Goal: Task Accomplishment & Management: Complete application form

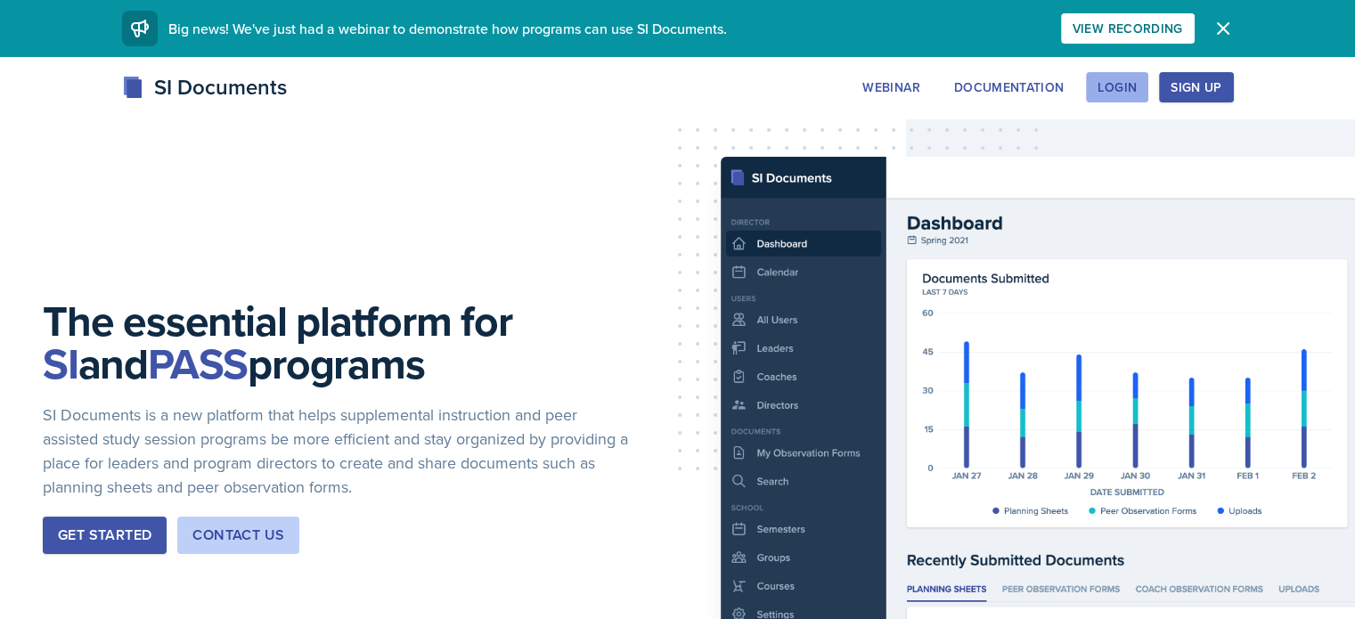
click at [1137, 92] on div "Login" at bounding box center [1116, 87] width 39 height 14
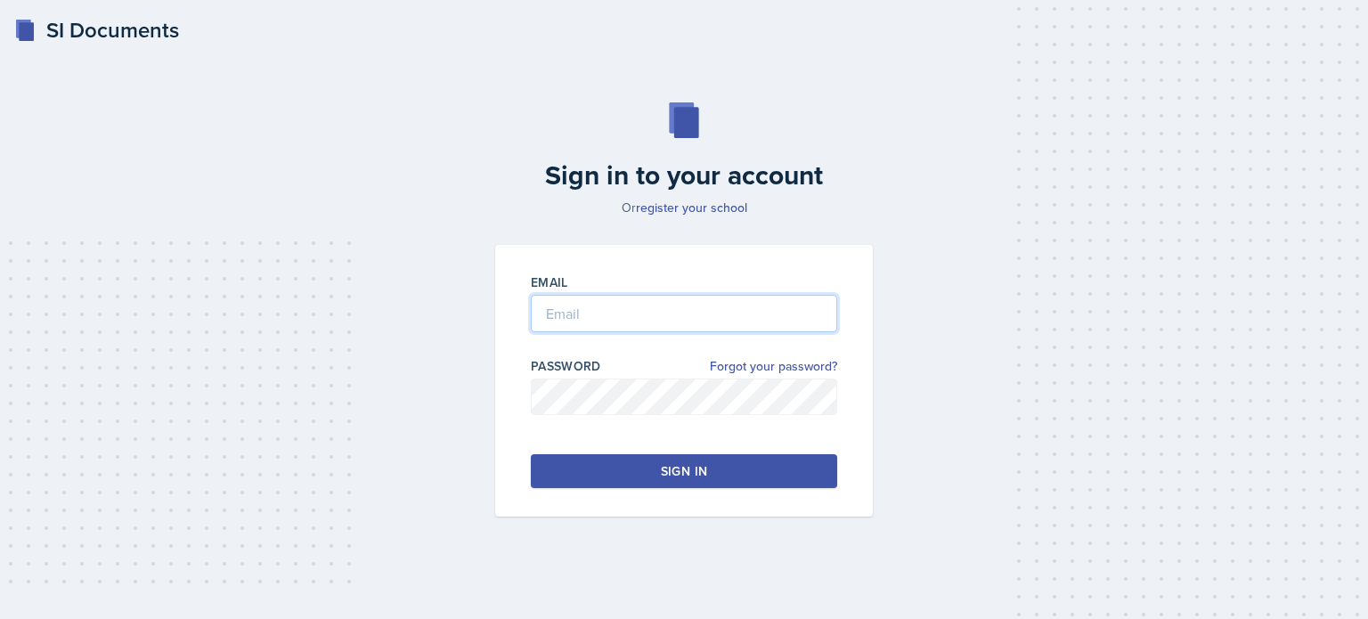
click at [678, 324] on input "email" at bounding box center [684, 313] width 306 height 37
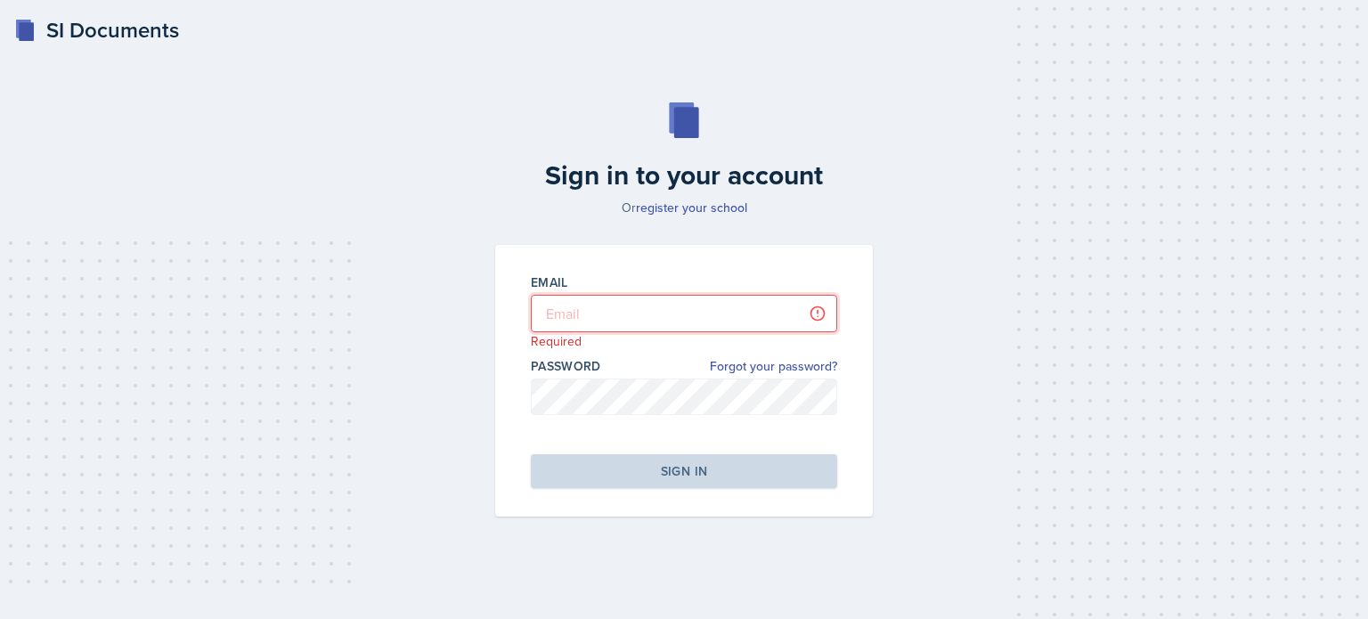
type input "[EMAIL_ADDRESS][DOMAIN_NAME]"
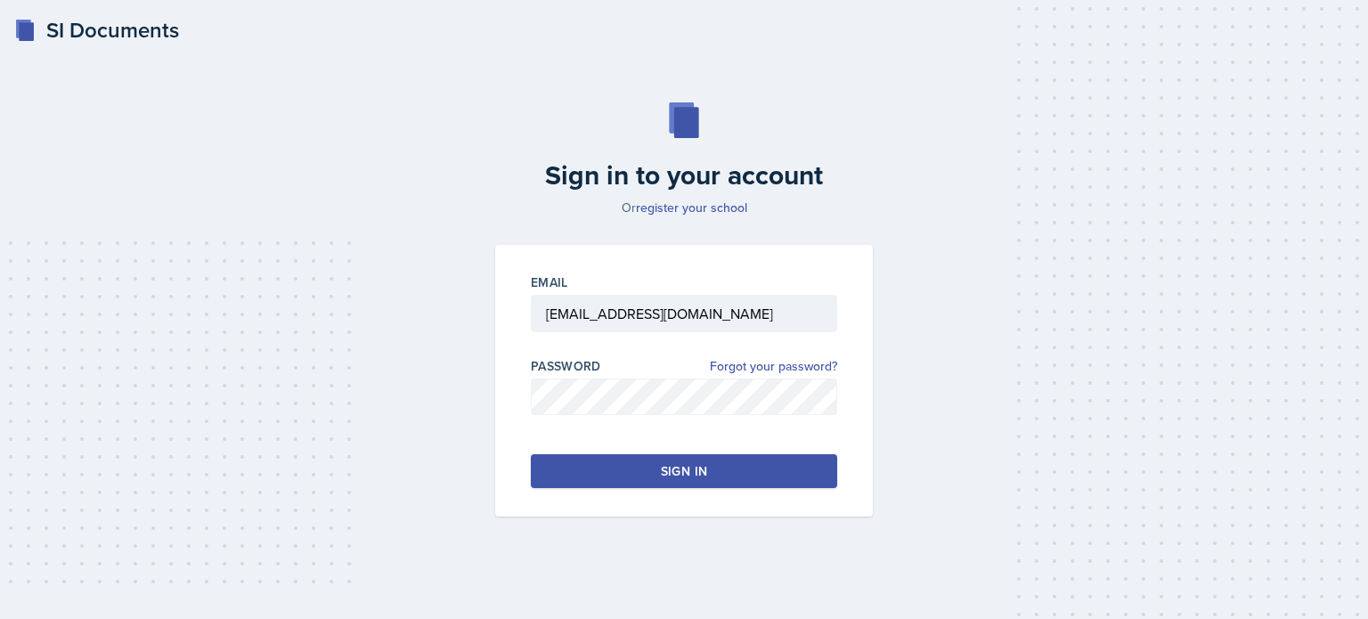
click at [702, 476] on div "Sign in" at bounding box center [684, 471] width 46 height 18
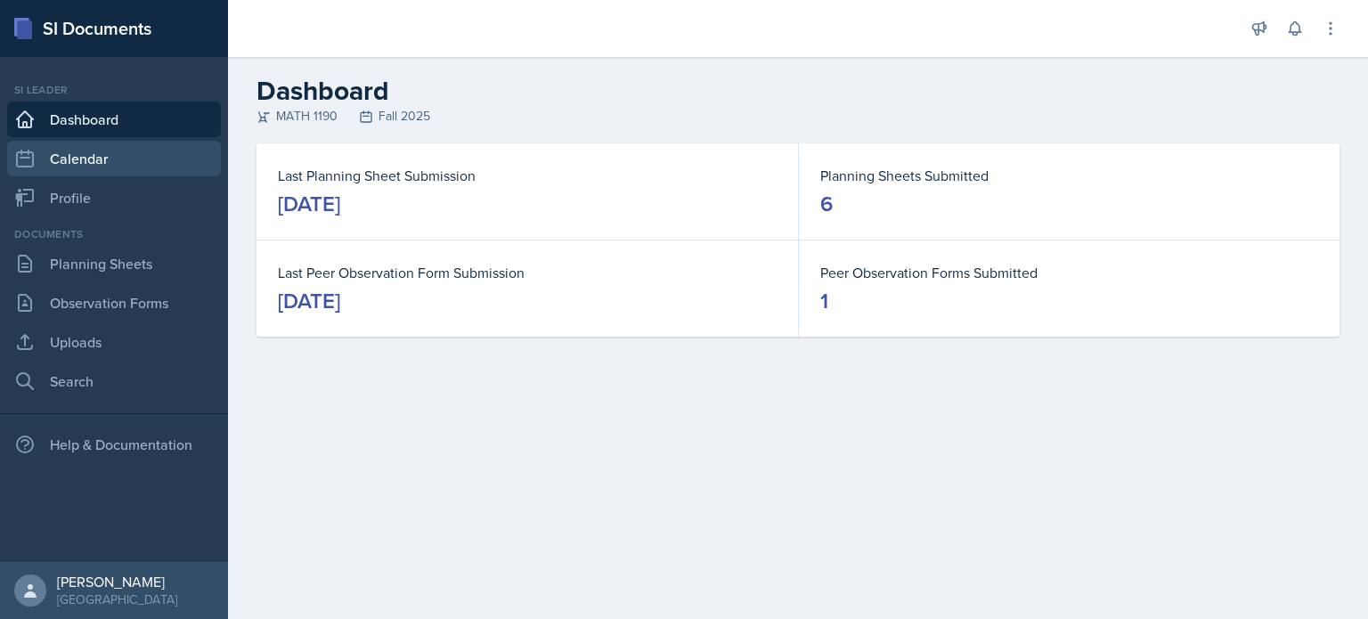
click at [105, 152] on link "Calendar" at bounding box center [114, 159] width 214 height 36
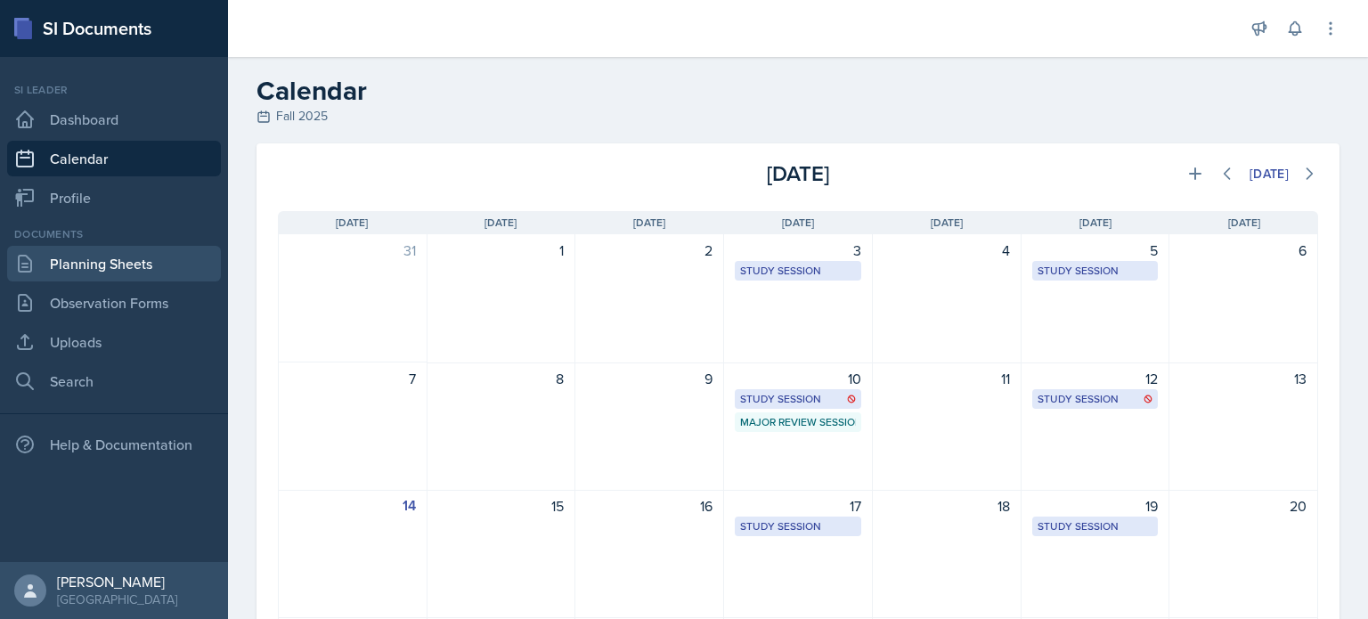
click at [120, 266] on link "Planning Sheets" at bounding box center [114, 264] width 214 height 36
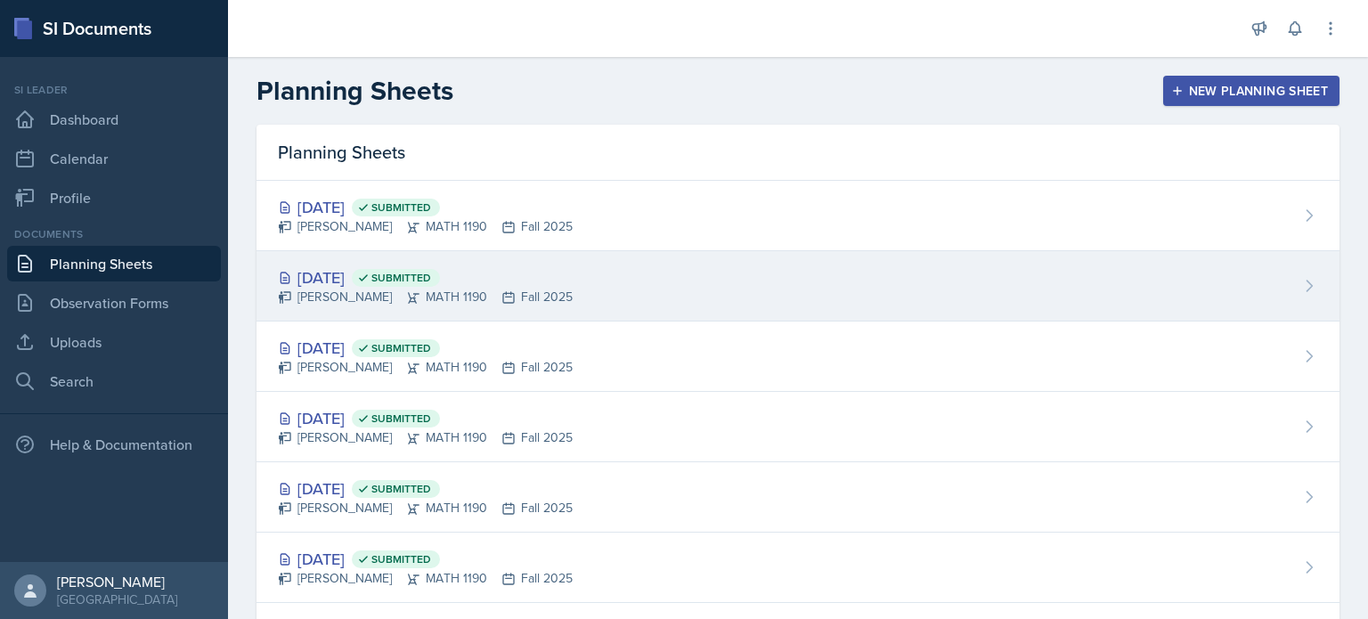
click at [531, 291] on div "[PERSON_NAME] MATH 1190 Fall 2025" at bounding box center [425, 297] width 295 height 19
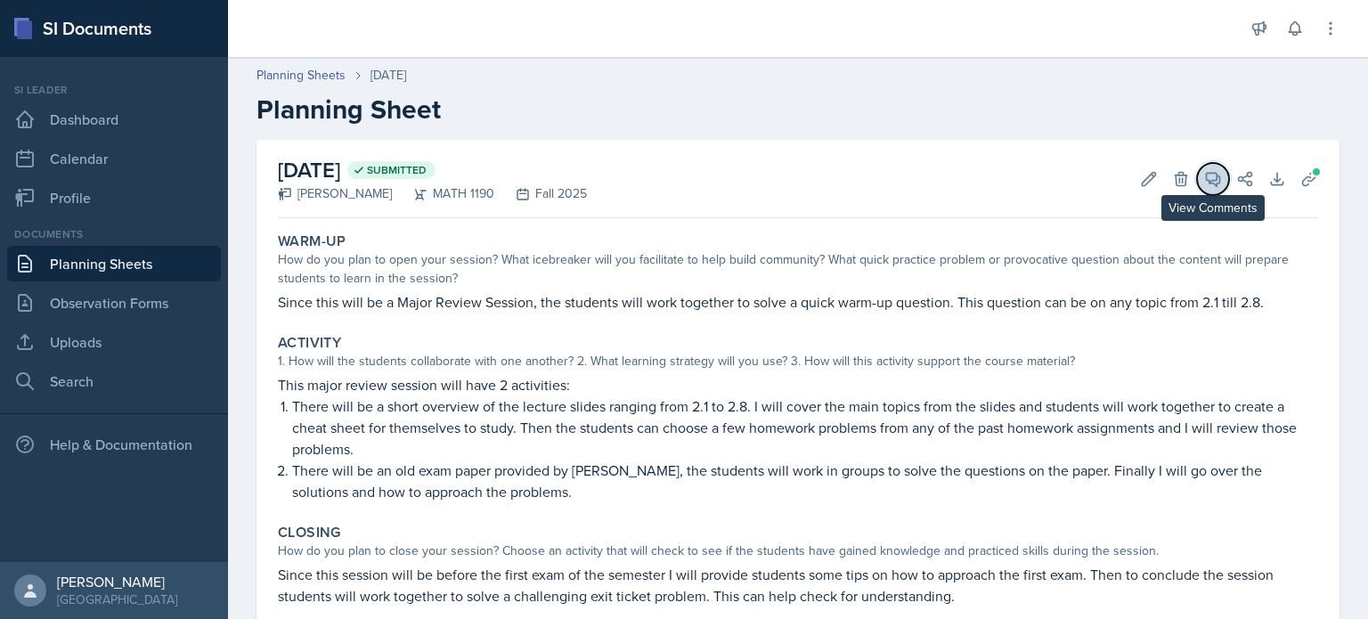
click at [1206, 186] on icon at bounding box center [1213, 179] width 18 height 18
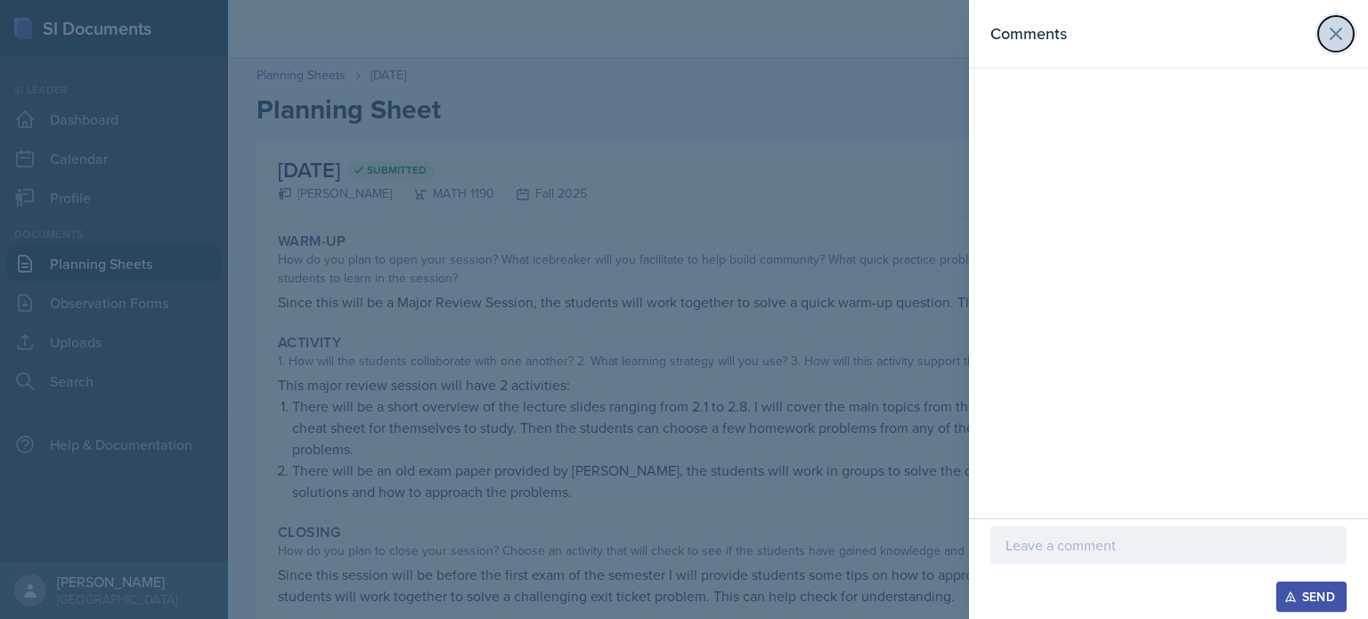
click at [1329, 38] on icon at bounding box center [1335, 33] width 21 height 21
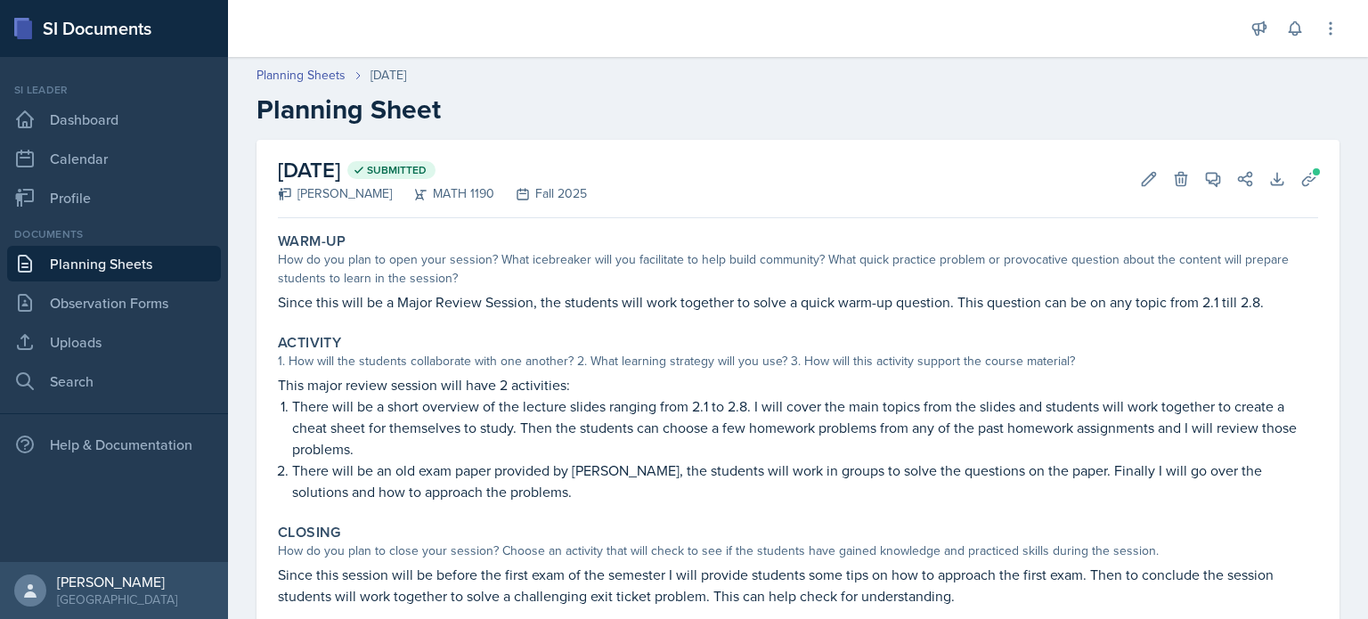
click at [1304, 161] on div "[DATE] Submitted [PERSON_NAME] MATH 1190 Fall 2025 Edit Delete View Comments Co…" at bounding box center [798, 179] width 1040 height 78
click at [158, 253] on link "Planning Sheets" at bounding box center [114, 264] width 214 height 36
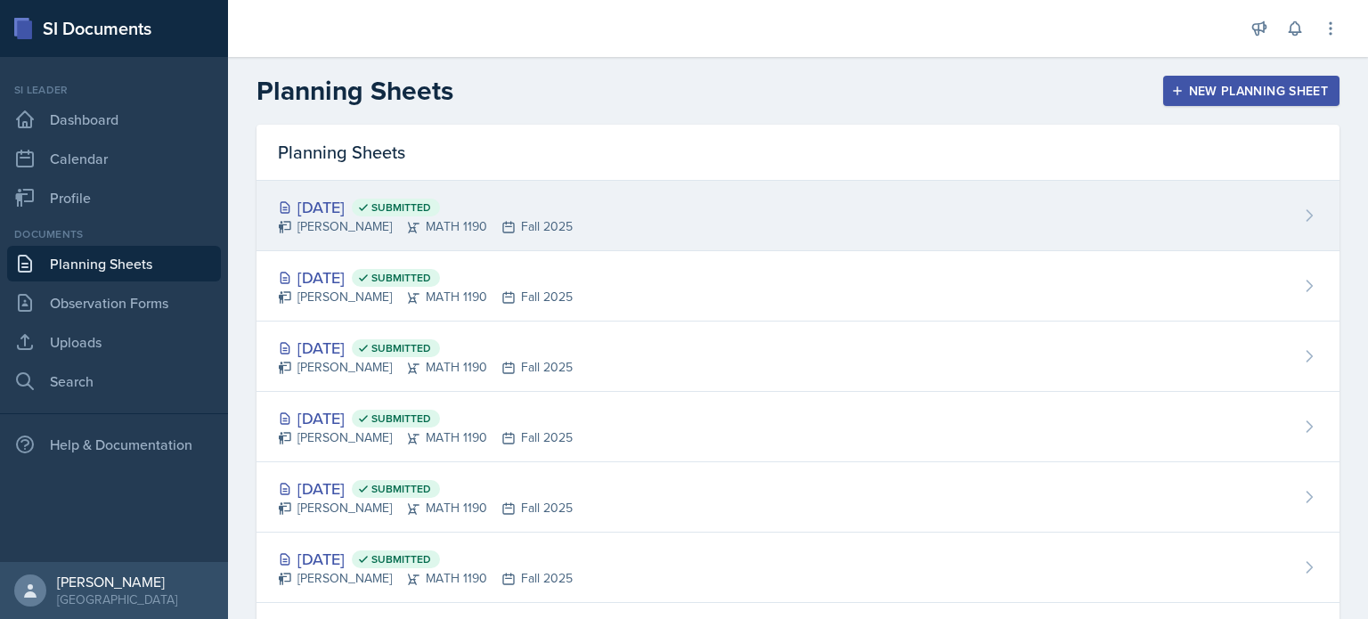
click at [411, 192] on div "[DATE] Submitted [PERSON_NAME] MATH 1190 Fall 2025" at bounding box center [798, 216] width 1083 height 70
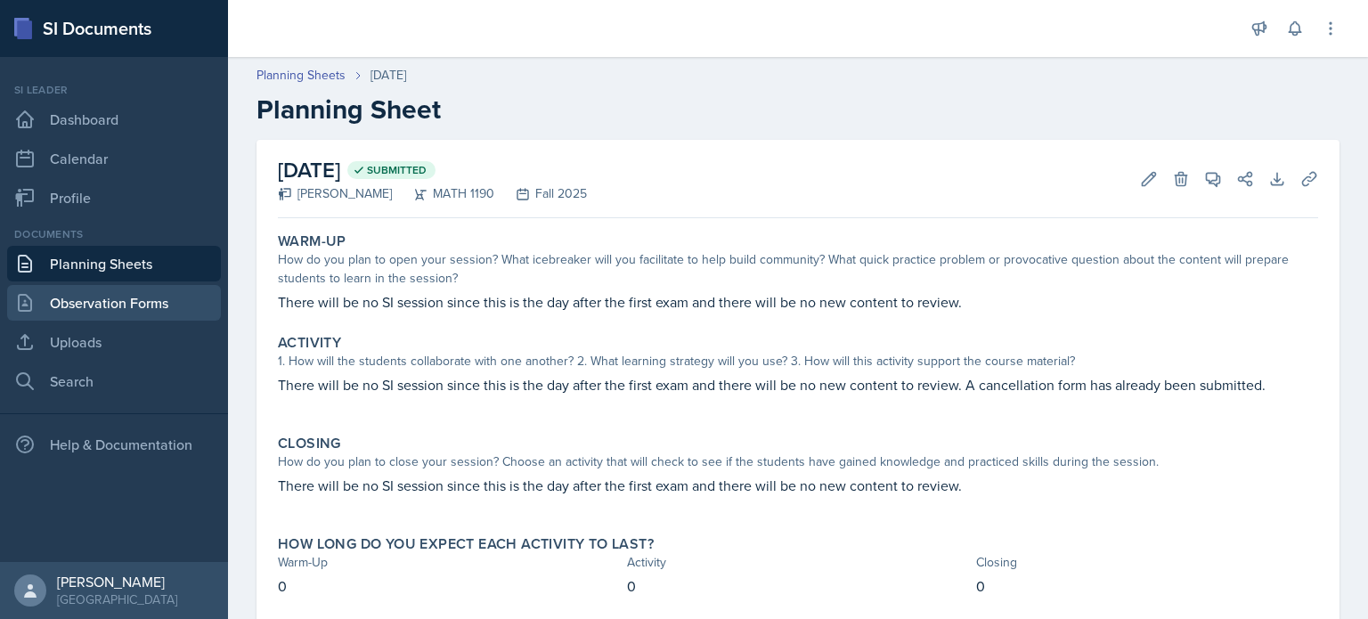
click at [148, 312] on link "Observation Forms" at bounding box center [114, 303] width 214 height 36
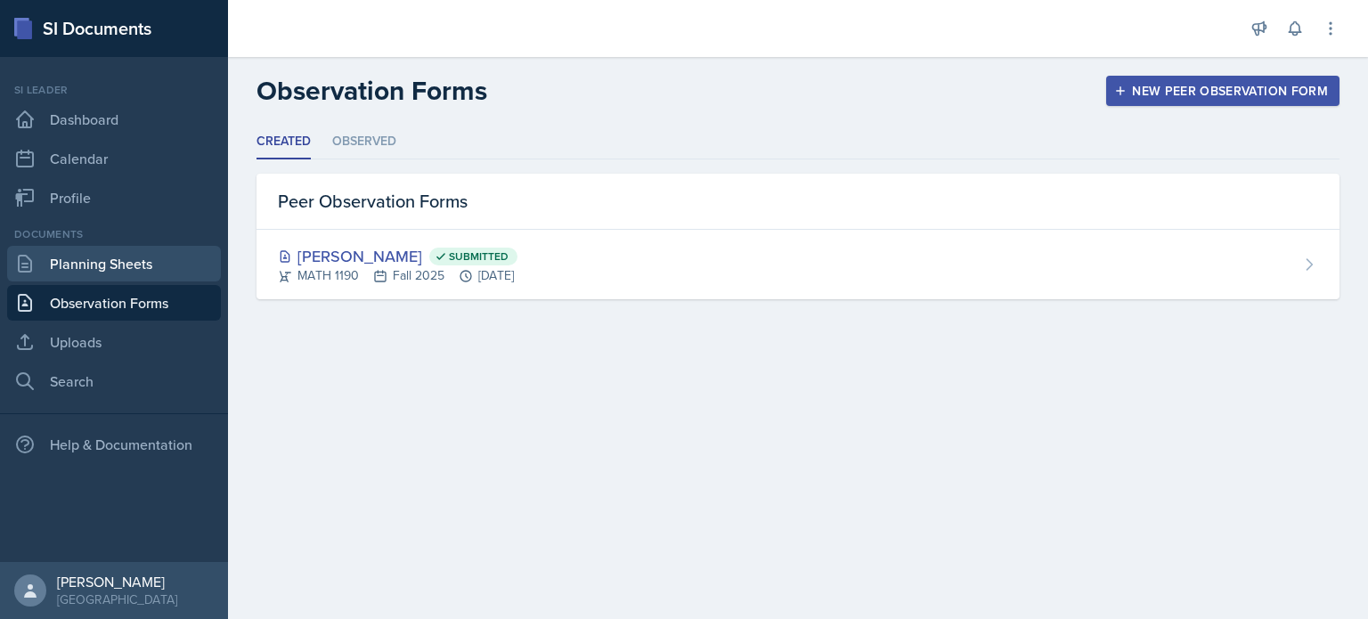
click at [180, 270] on link "Planning Sheets" at bounding box center [114, 264] width 214 height 36
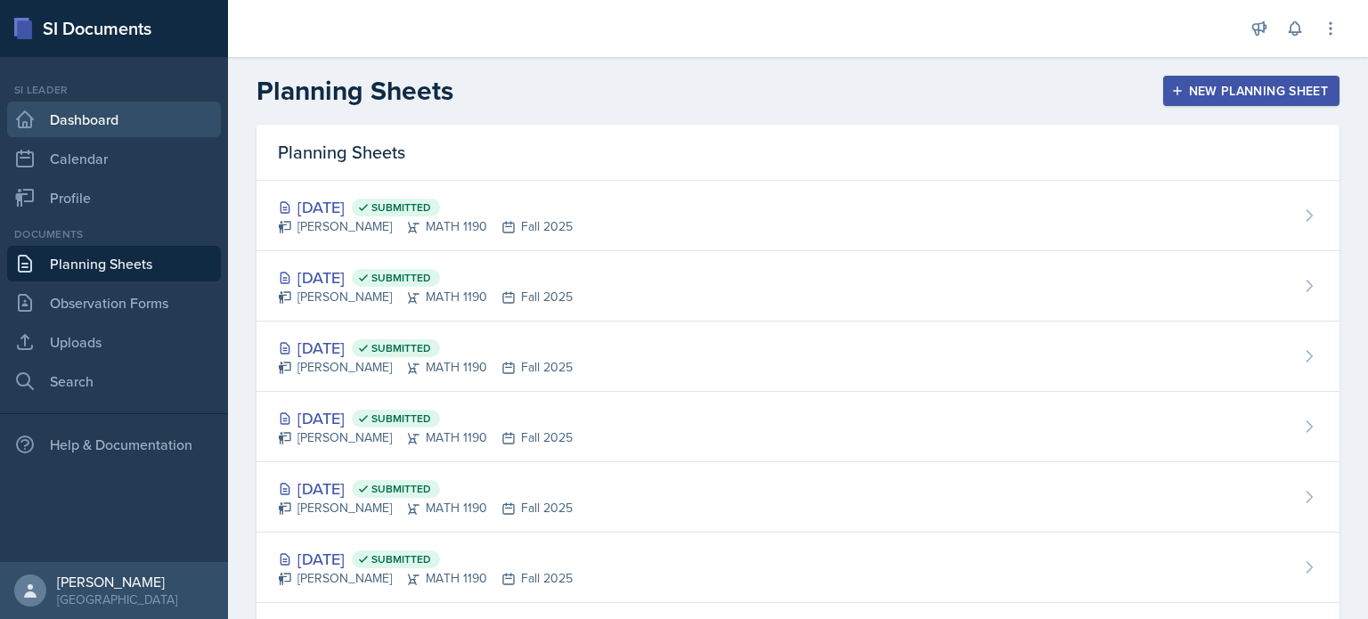
click at [176, 114] on link "Dashboard" at bounding box center [114, 120] width 214 height 36
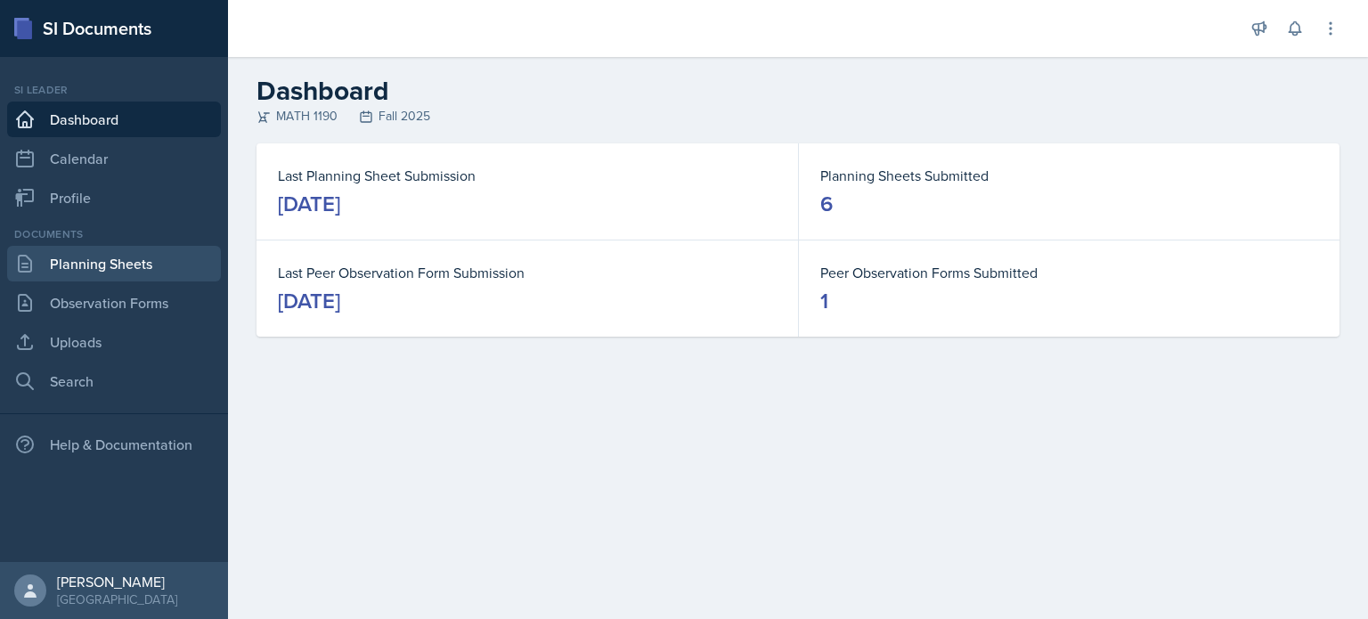
click at [174, 253] on link "Planning Sheets" at bounding box center [114, 264] width 214 height 36
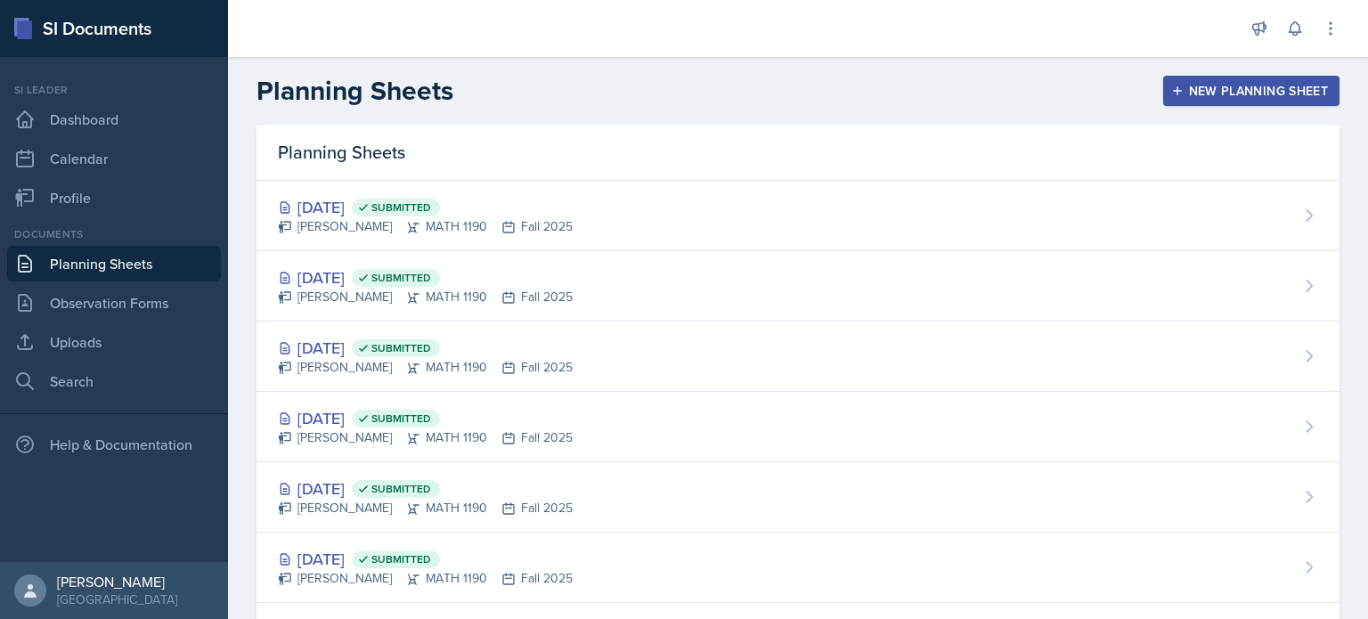
click at [1171, 89] on icon "button" at bounding box center [1177, 91] width 12 height 12
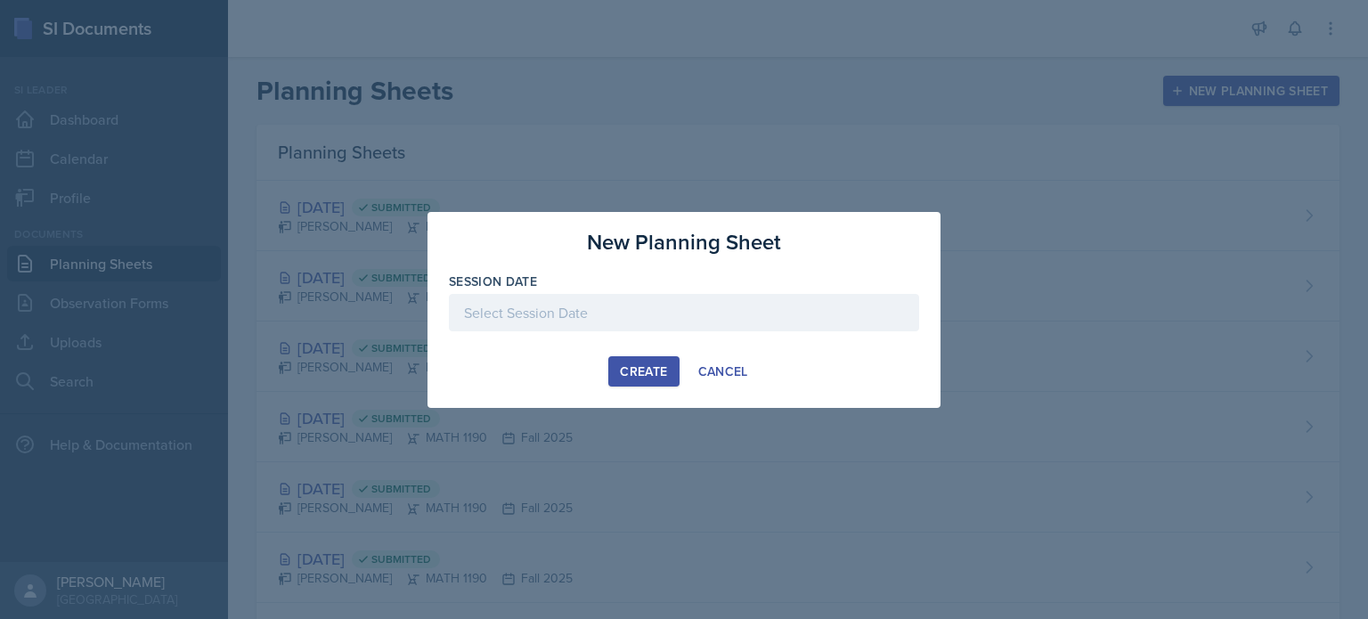
click at [631, 300] on div at bounding box center [684, 312] width 470 height 37
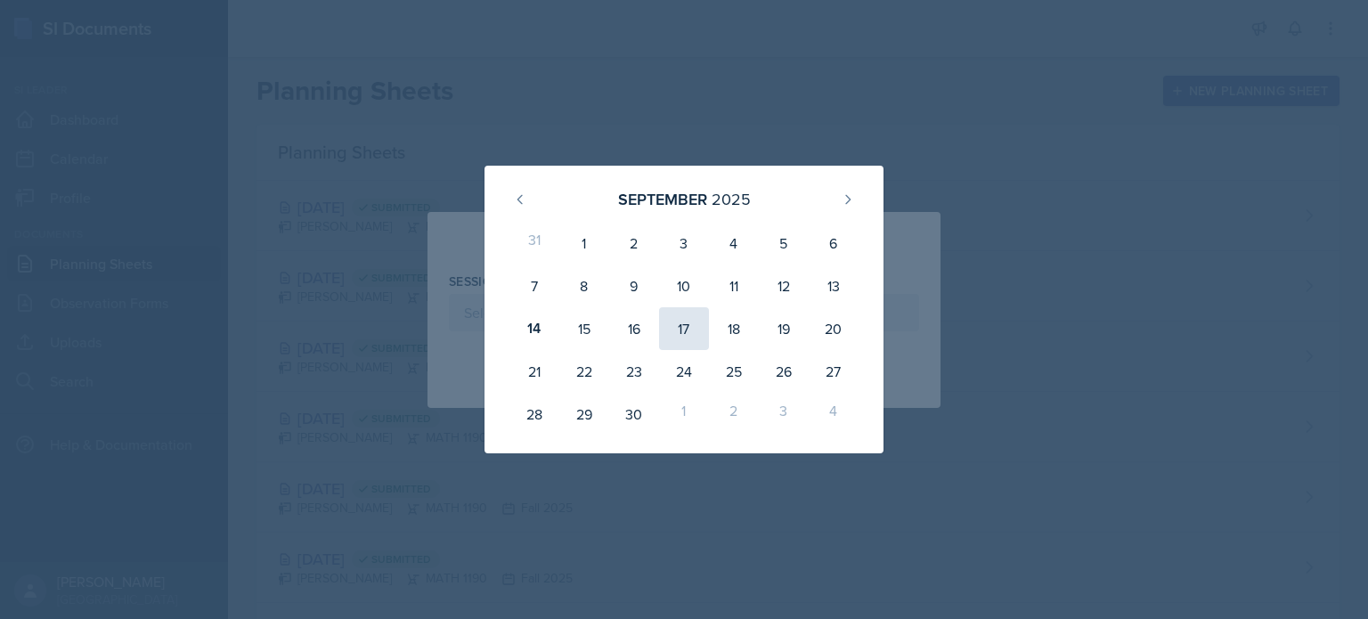
click at [686, 334] on div "17" at bounding box center [684, 328] width 50 height 43
type input "[DATE]"
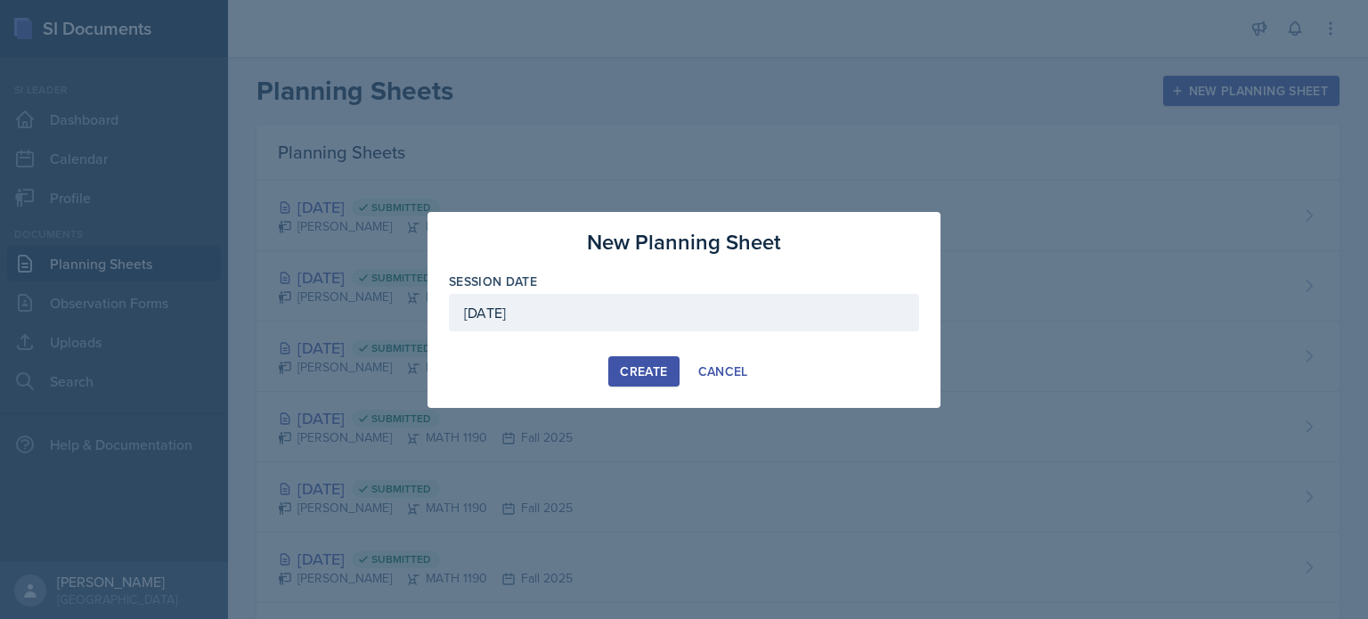
click at [637, 379] on div "Create" at bounding box center [643, 371] width 47 height 14
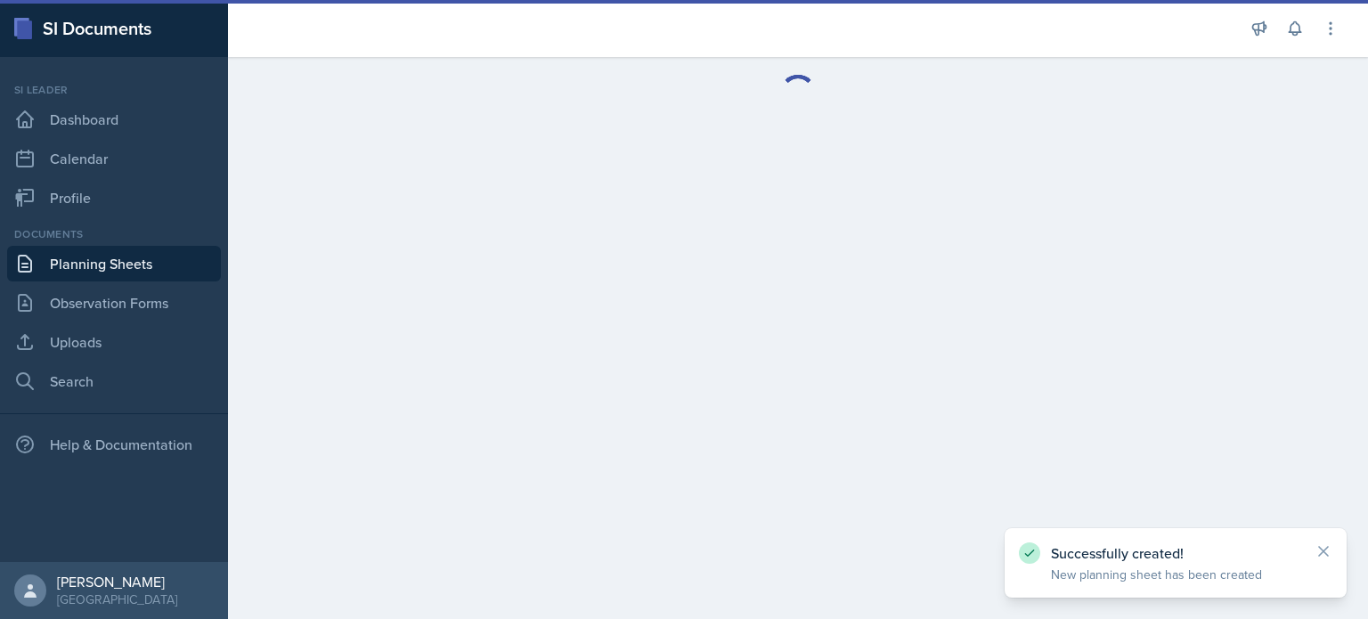
drag, startPoint x: 1095, startPoint y: 213, endPoint x: 884, endPoint y: 241, distance: 213.0
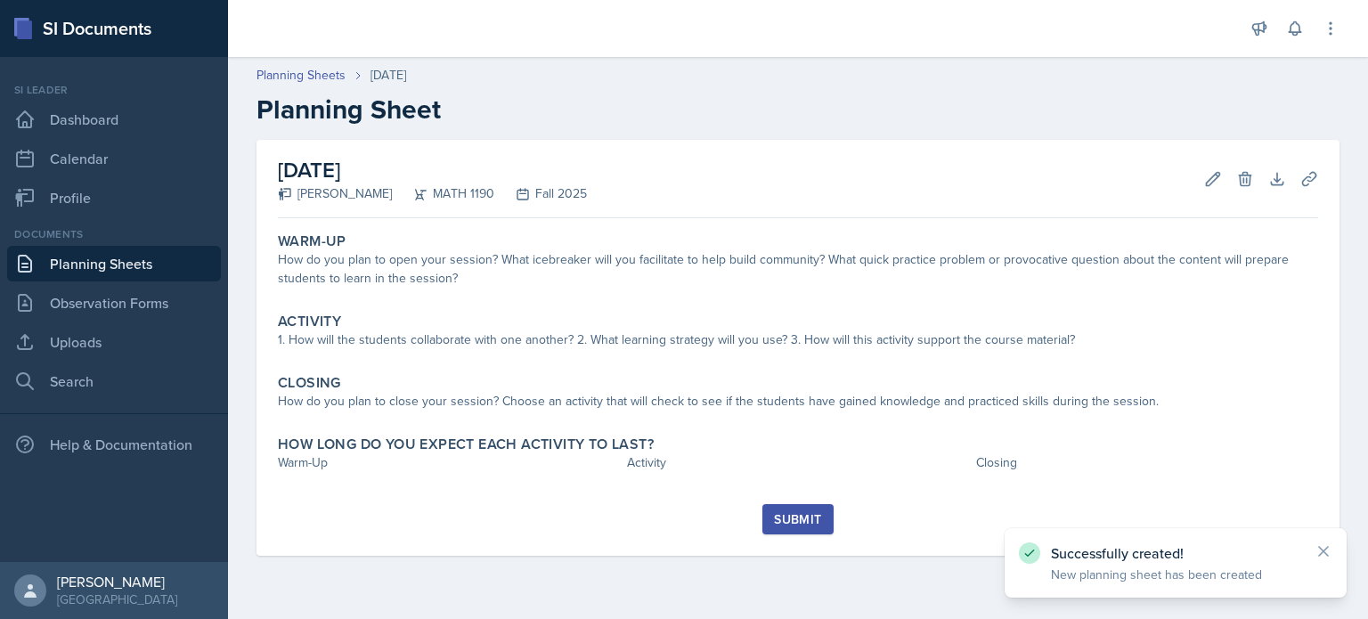
click at [179, 249] on link "Planning Sheets" at bounding box center [114, 264] width 214 height 36
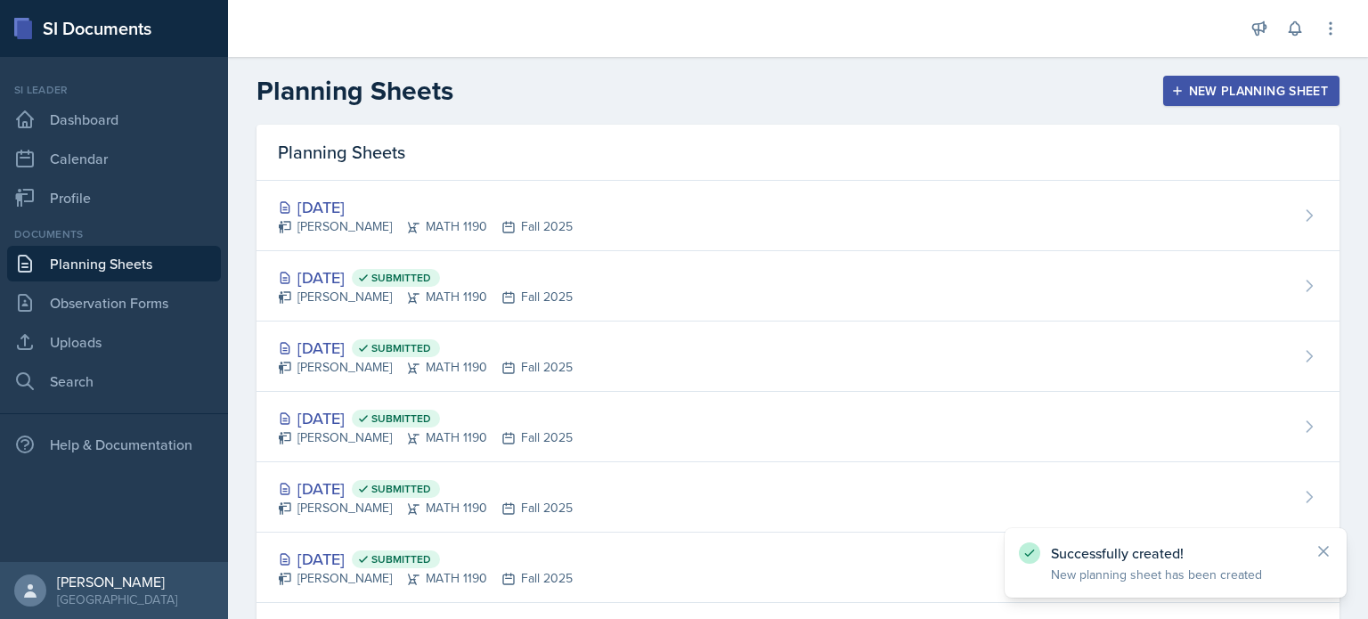
click at [1186, 84] on div "New Planning Sheet" at bounding box center [1251, 91] width 153 height 14
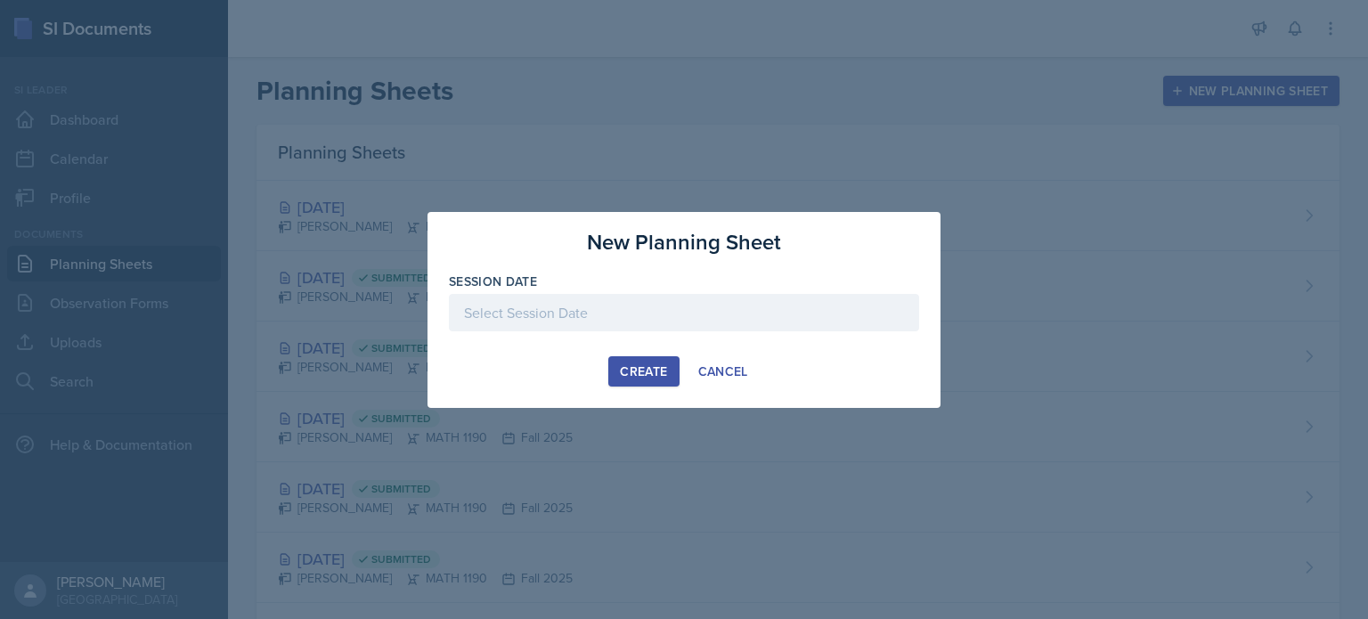
click at [645, 320] on div at bounding box center [684, 312] width 470 height 37
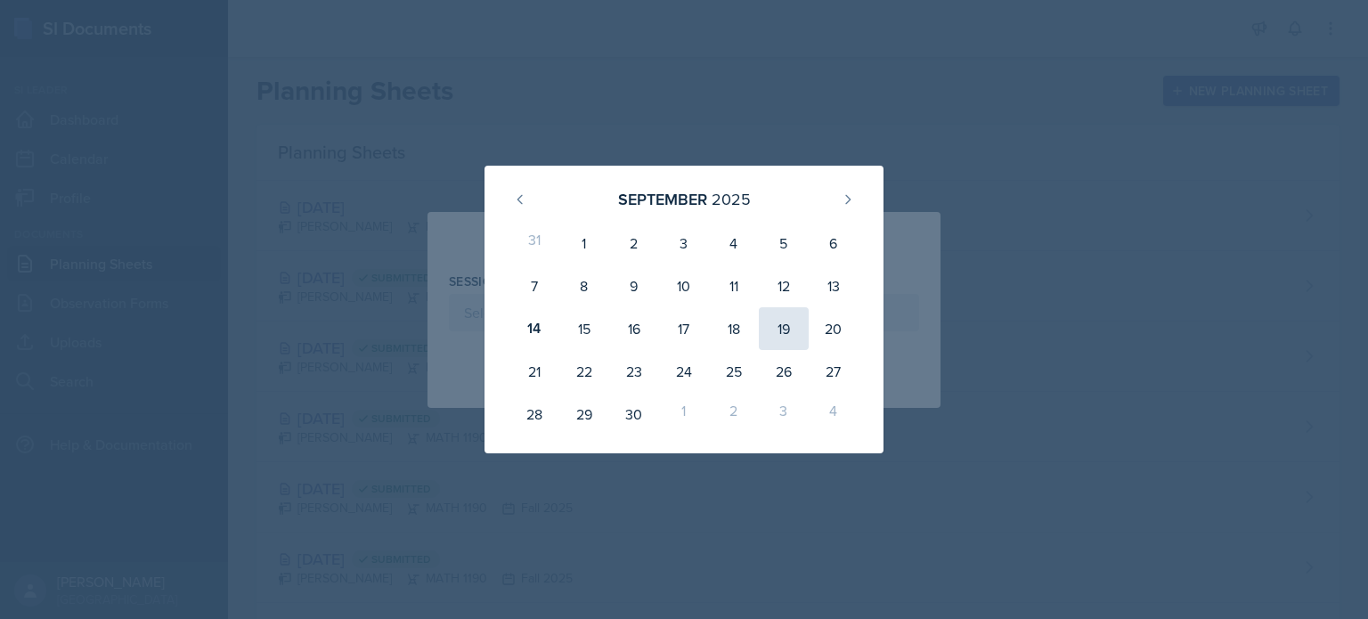
click at [791, 323] on div "19" at bounding box center [784, 328] width 50 height 43
type input "[DATE]"
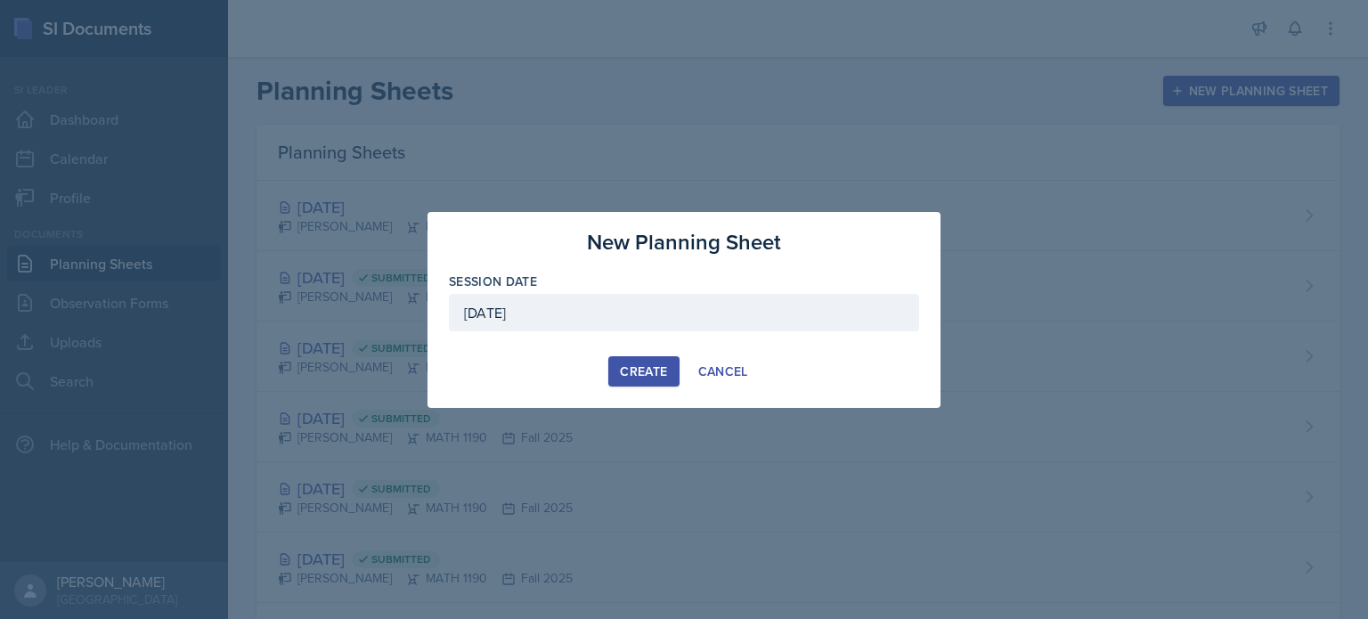
click at [613, 369] on button "Create" at bounding box center [643, 371] width 70 height 30
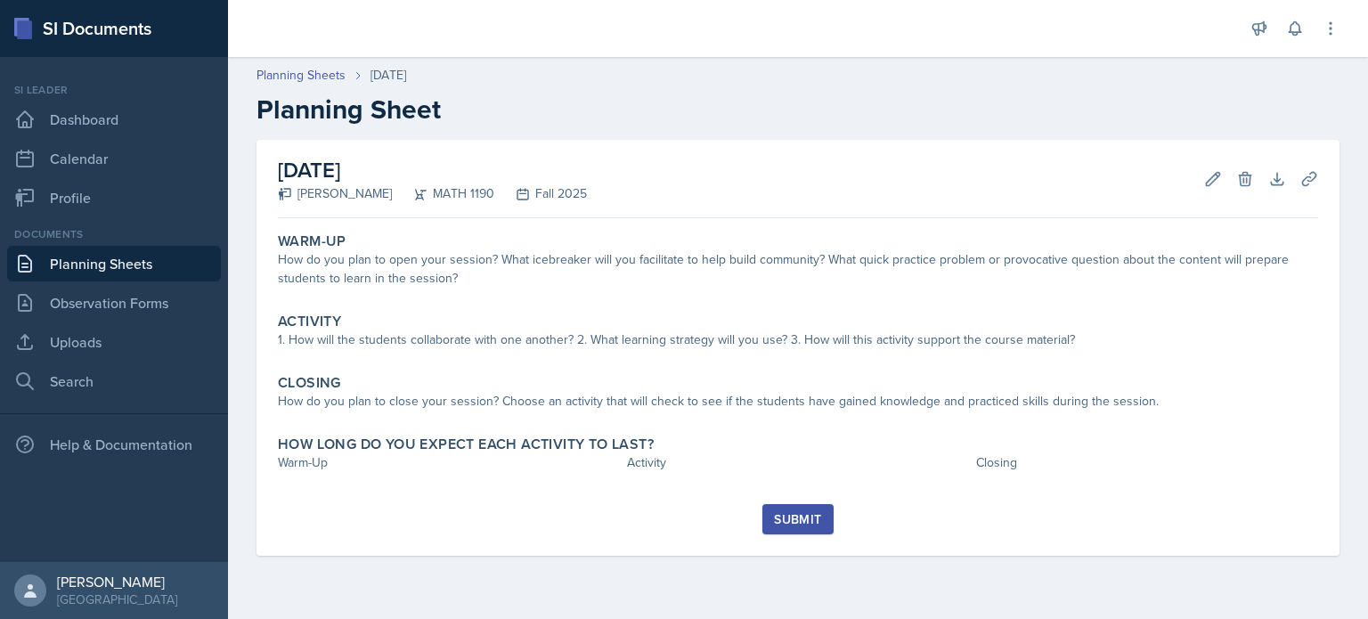
click at [167, 256] on link "Planning Sheets" at bounding box center [114, 264] width 214 height 36
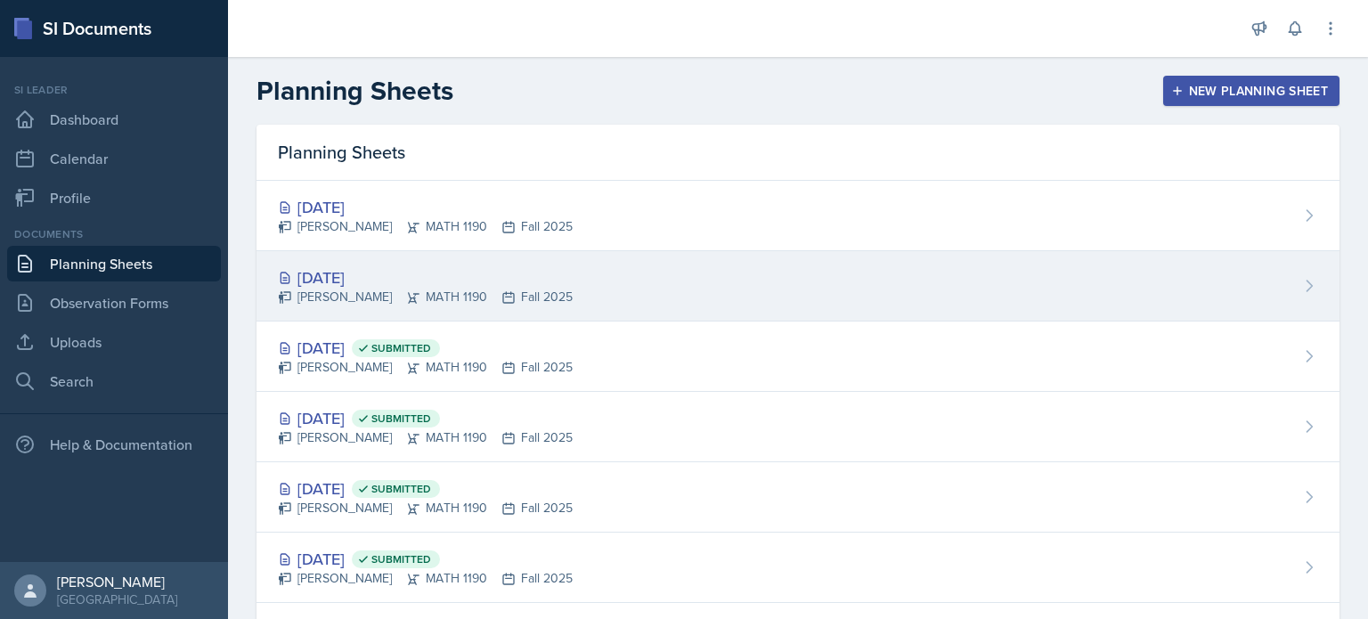
click at [410, 284] on div "[DATE]" at bounding box center [425, 277] width 295 height 24
